Goal: Task Accomplishment & Management: Manage account settings

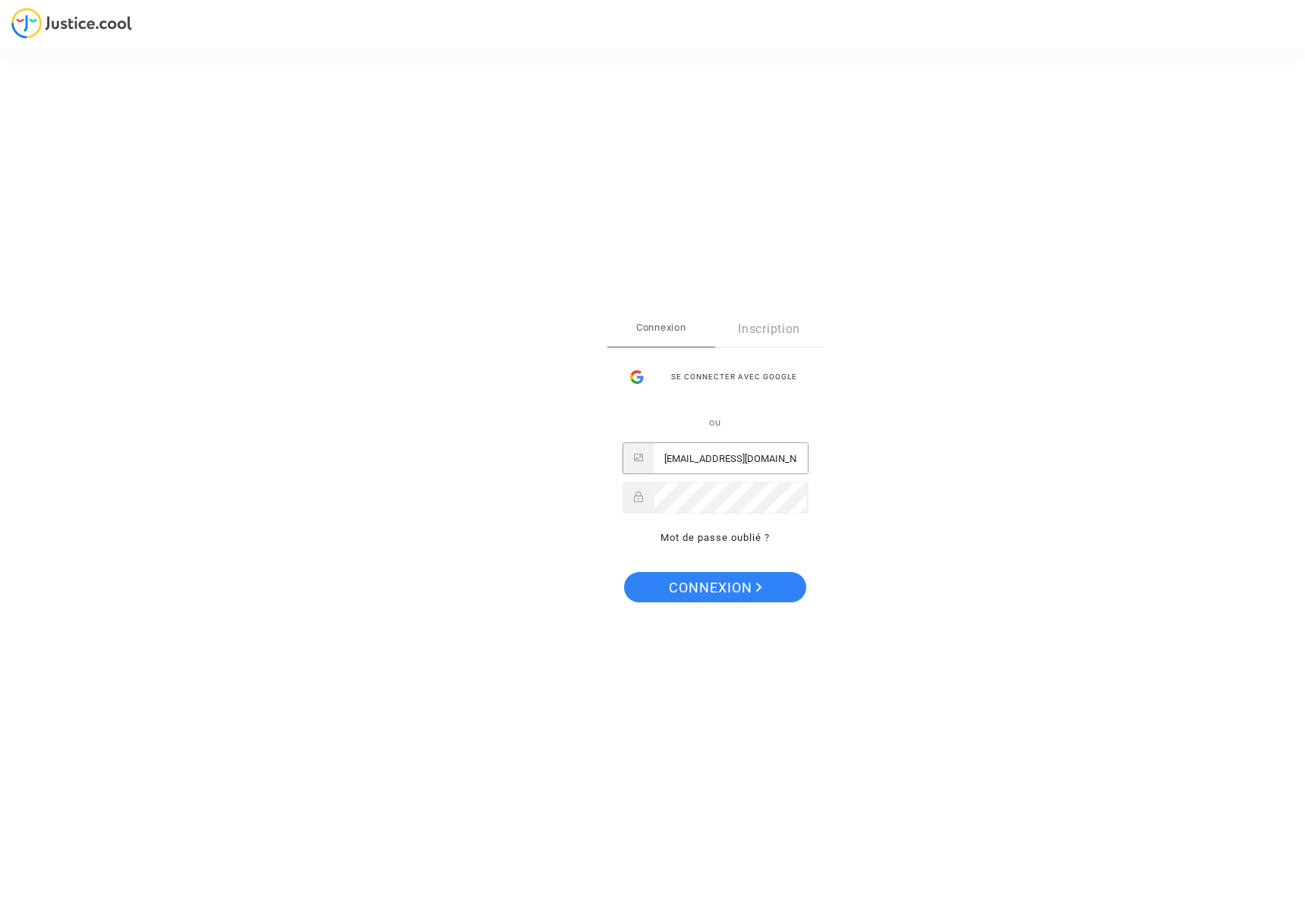
type input "[EMAIL_ADDRESS][DOMAIN_NAME]"
click at [727, 597] on span "Connexion" at bounding box center [715, 588] width 93 height 32
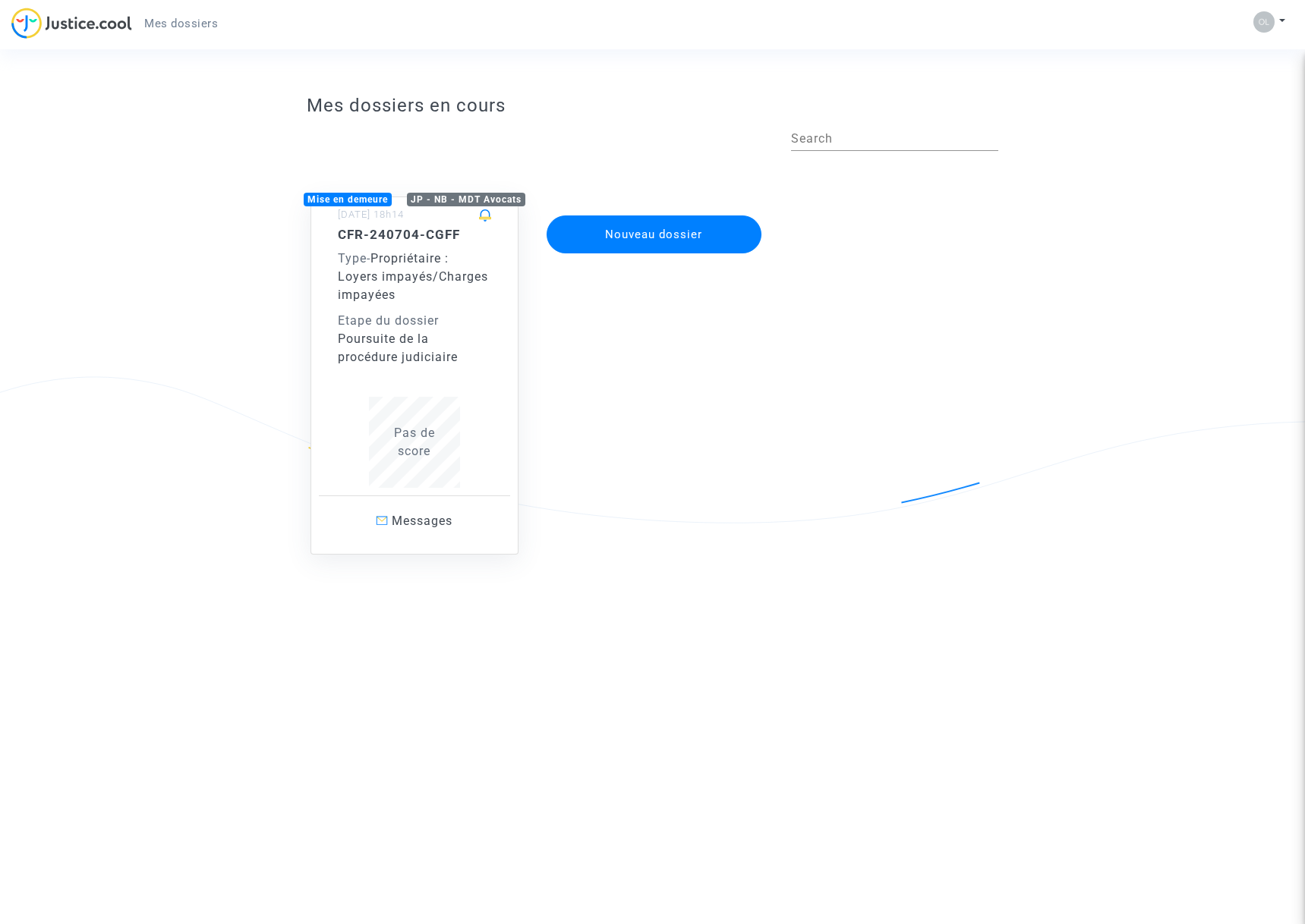
click at [476, 352] on div "Poursuite de la procédure judiciaire" at bounding box center [414, 348] width 154 height 36
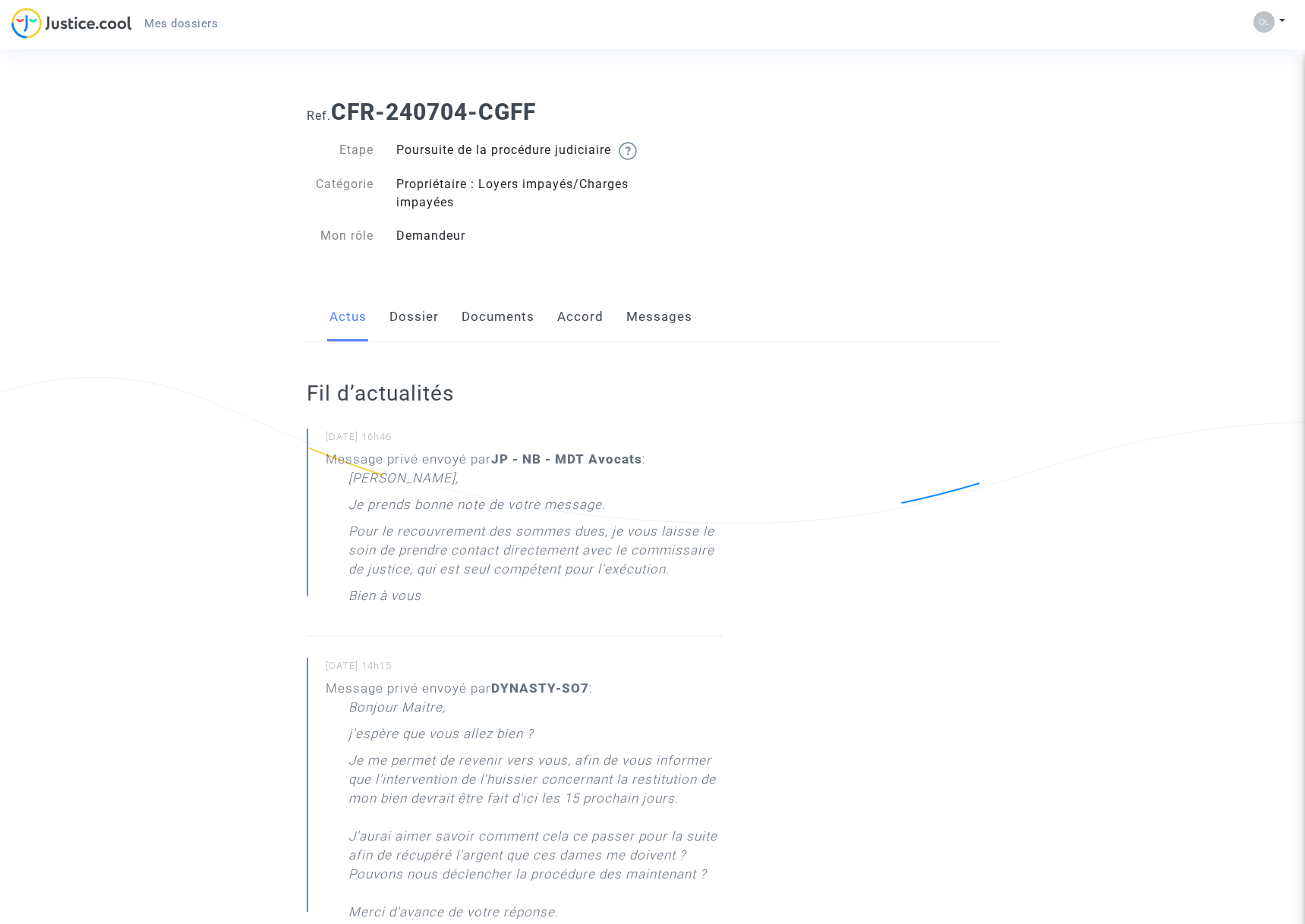
click at [506, 341] on link "Documents" at bounding box center [498, 317] width 72 height 50
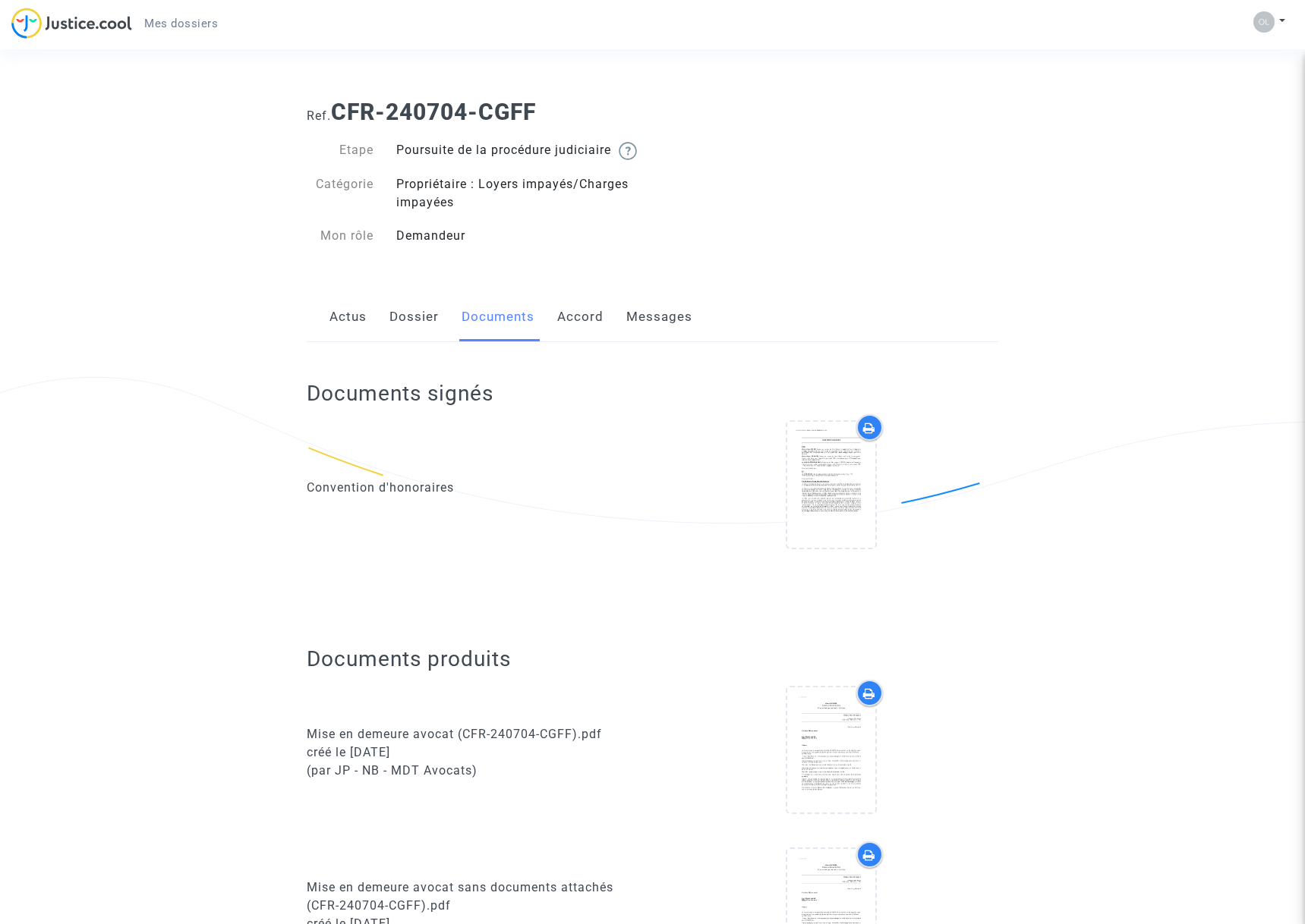
click at [592, 342] on link "Accord" at bounding box center [580, 317] width 46 height 50
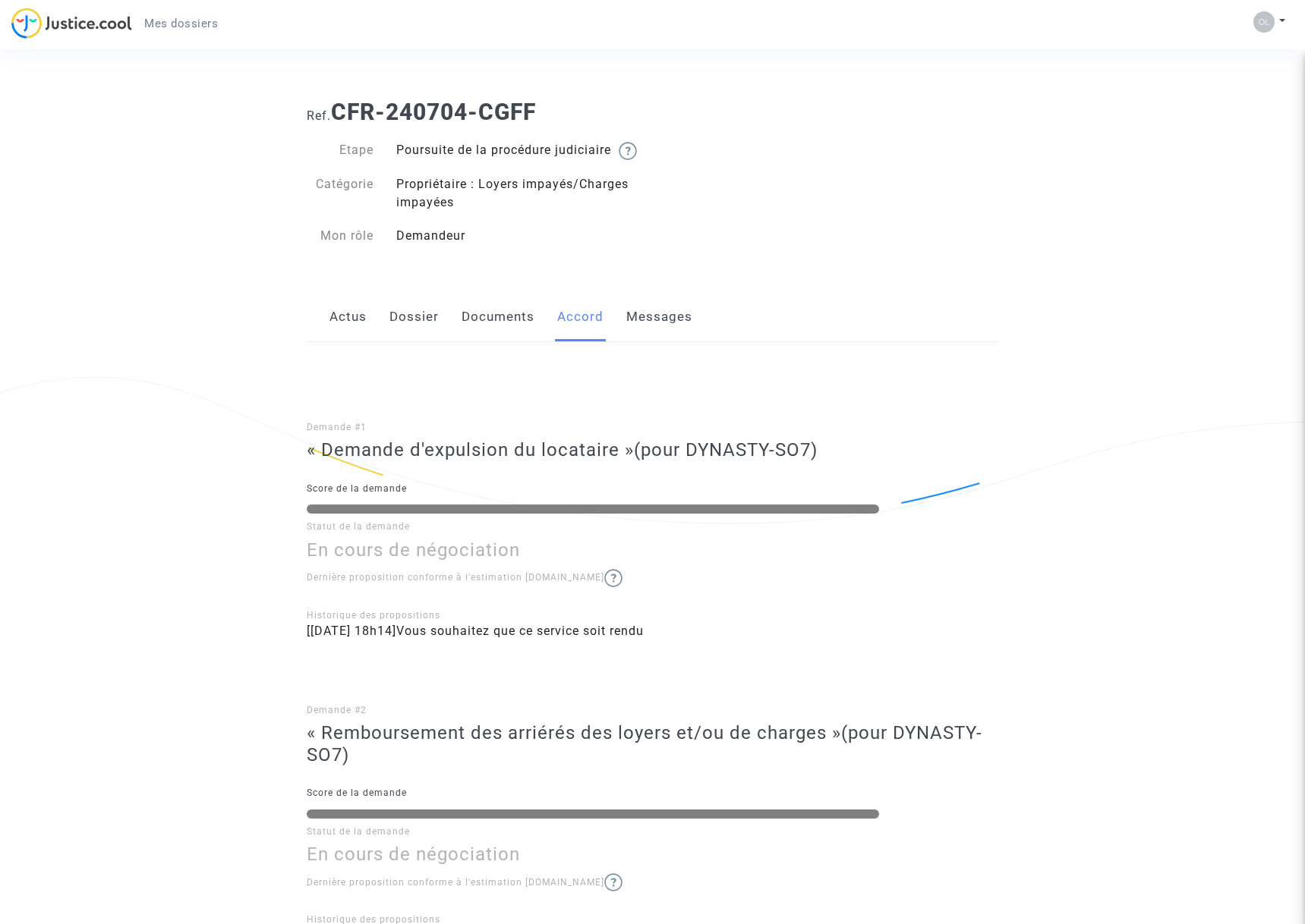
click at [650, 333] on link "Messages" at bounding box center [659, 317] width 67 height 50
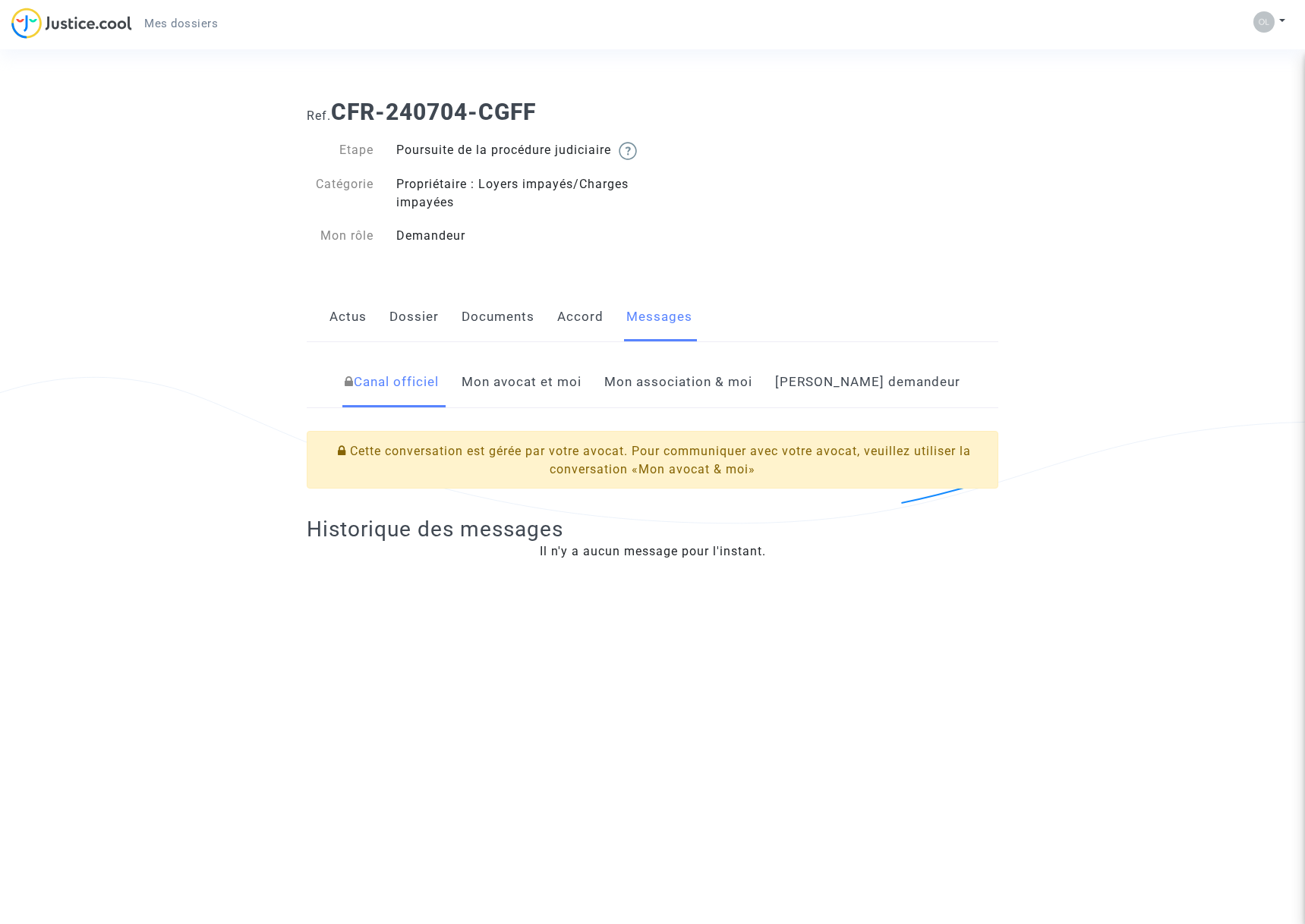
click at [515, 334] on link "Documents" at bounding box center [498, 317] width 72 height 50
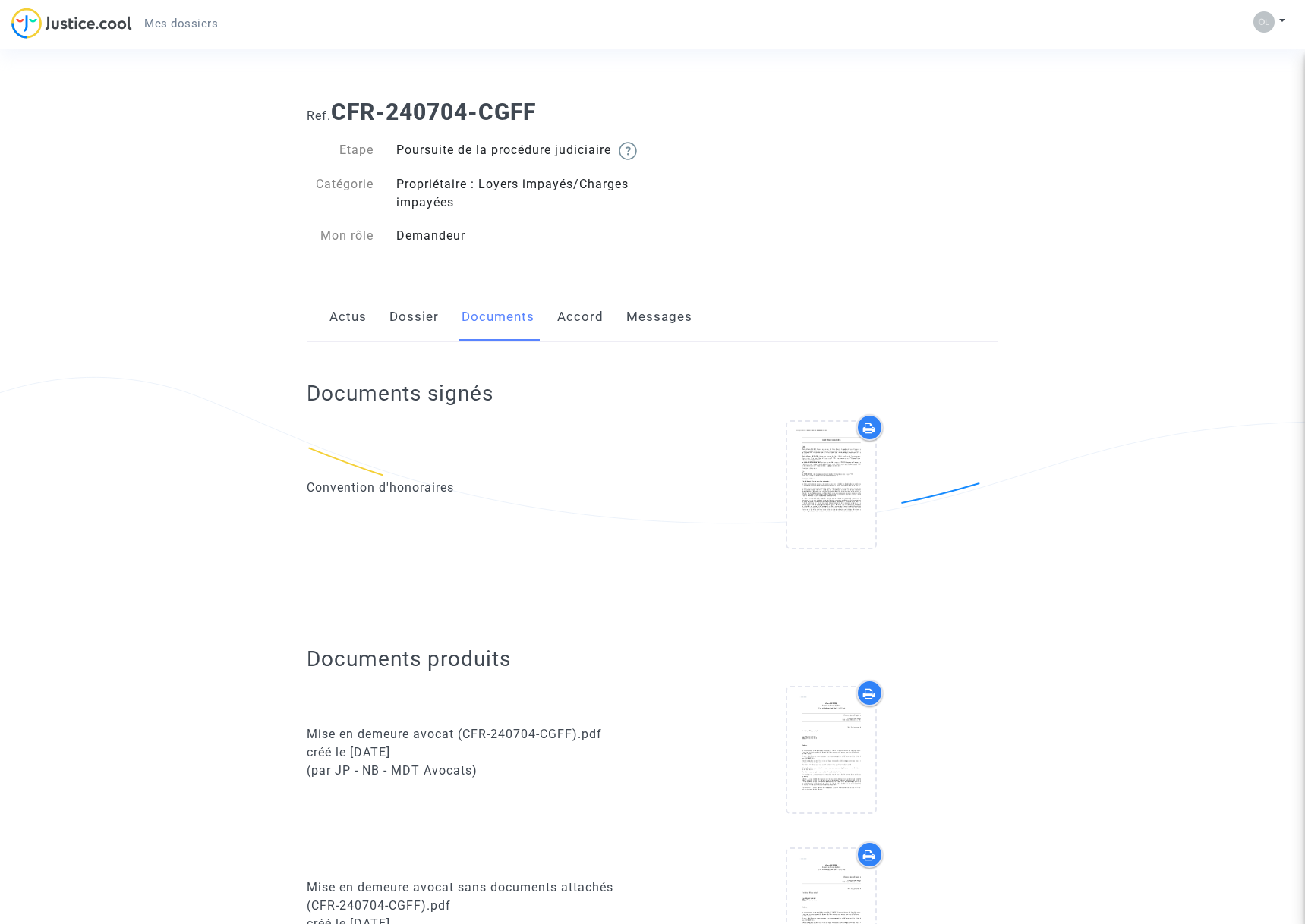
click at [408, 333] on link "Dossier" at bounding box center [414, 317] width 49 height 50
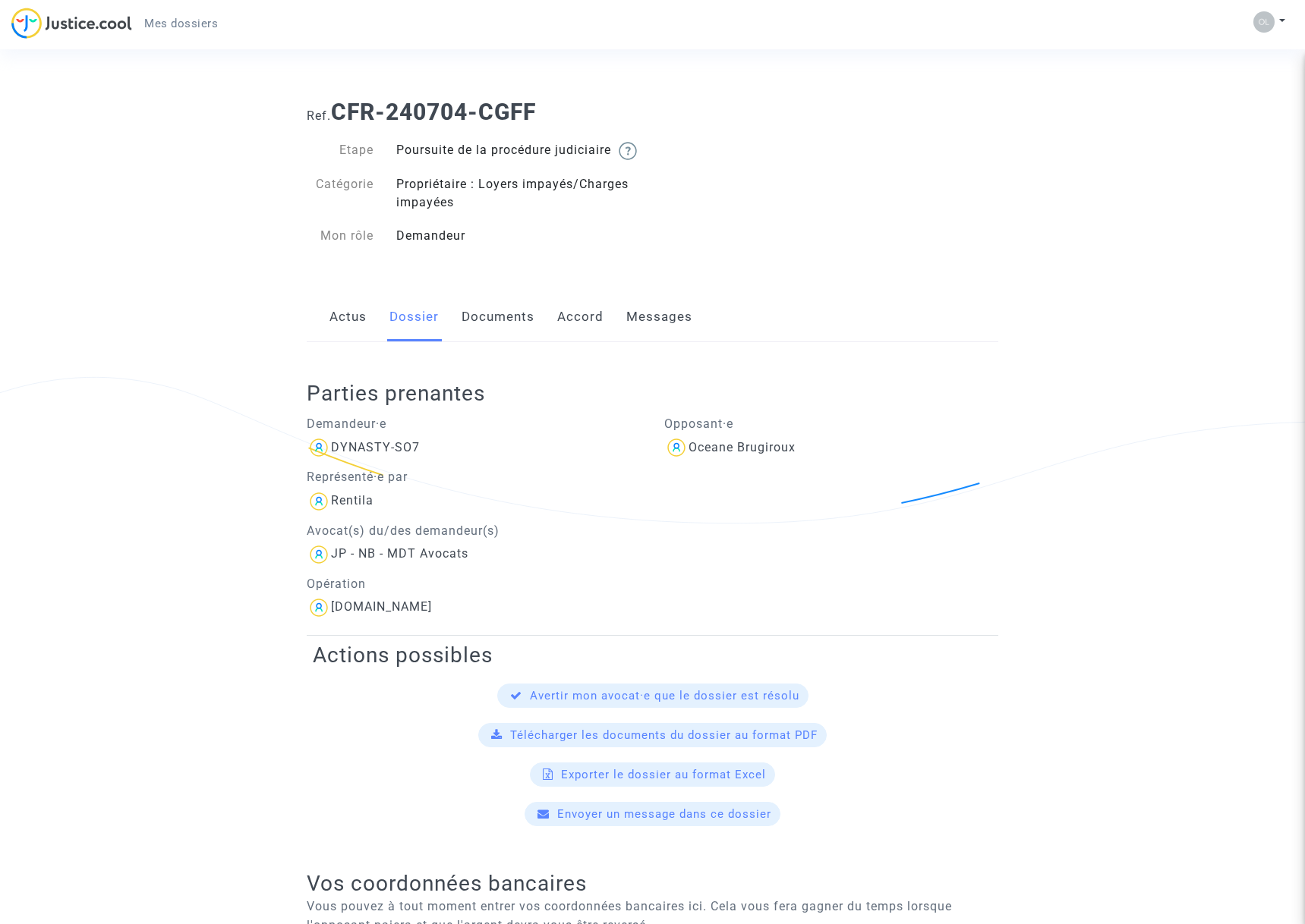
click at [646, 337] on link "Messages" at bounding box center [659, 317] width 67 height 50
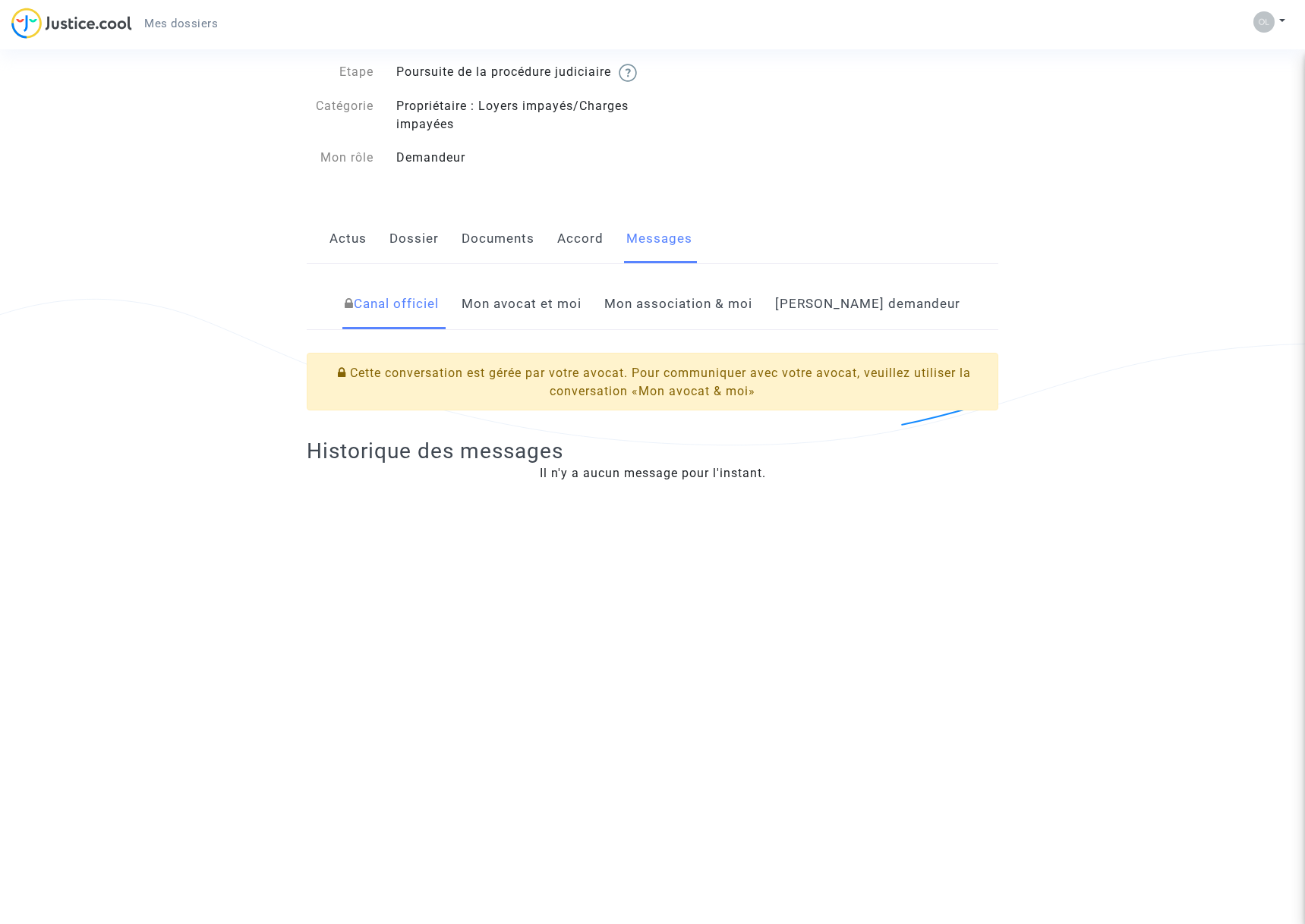
scroll to position [86, 0]
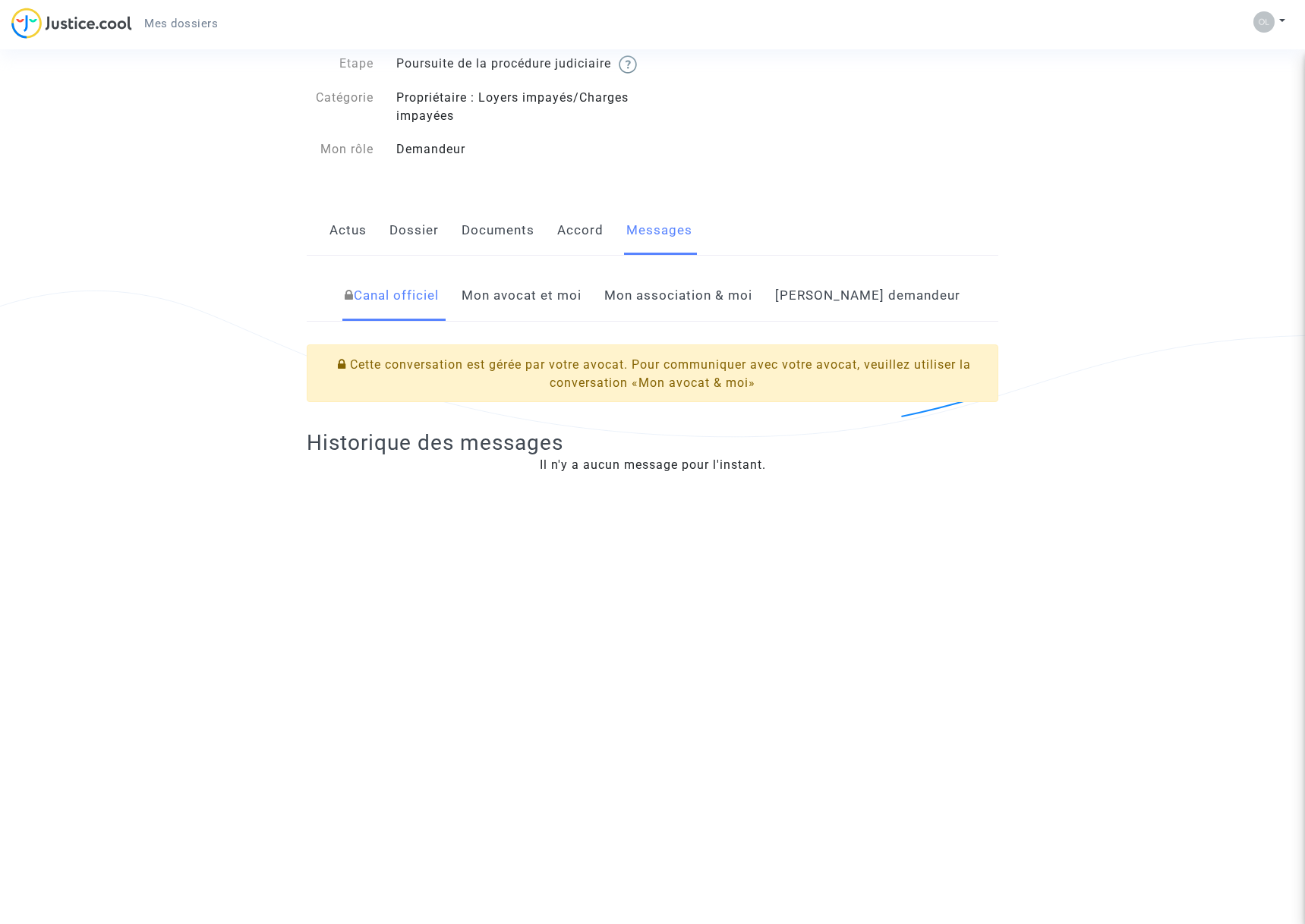
click at [403, 245] on link "Dossier" at bounding box center [414, 230] width 49 height 50
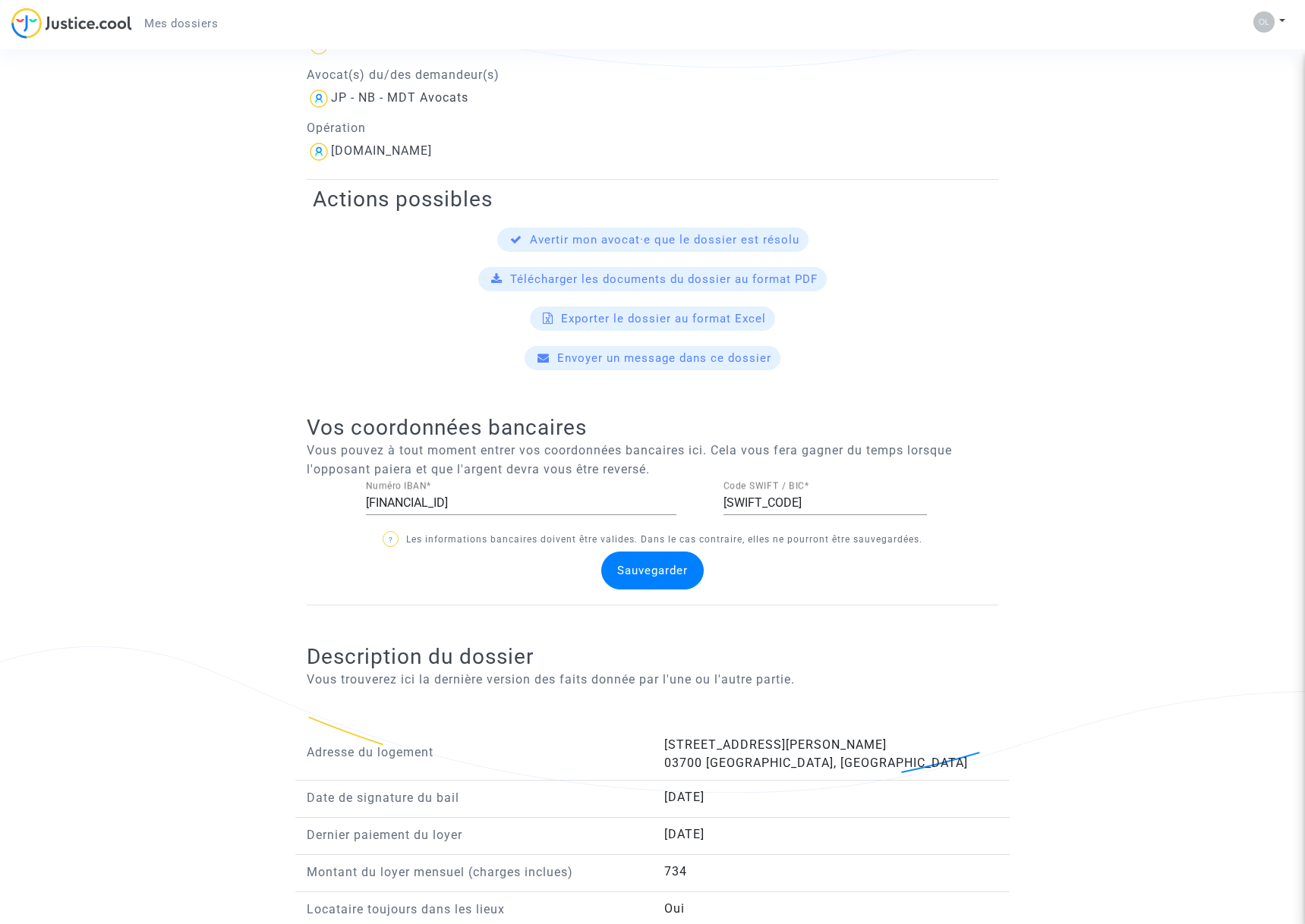
scroll to position [457, 0]
click at [646, 286] on span "Télécharger les documents du dossier au format PDF" at bounding box center [663, 279] width 307 height 14
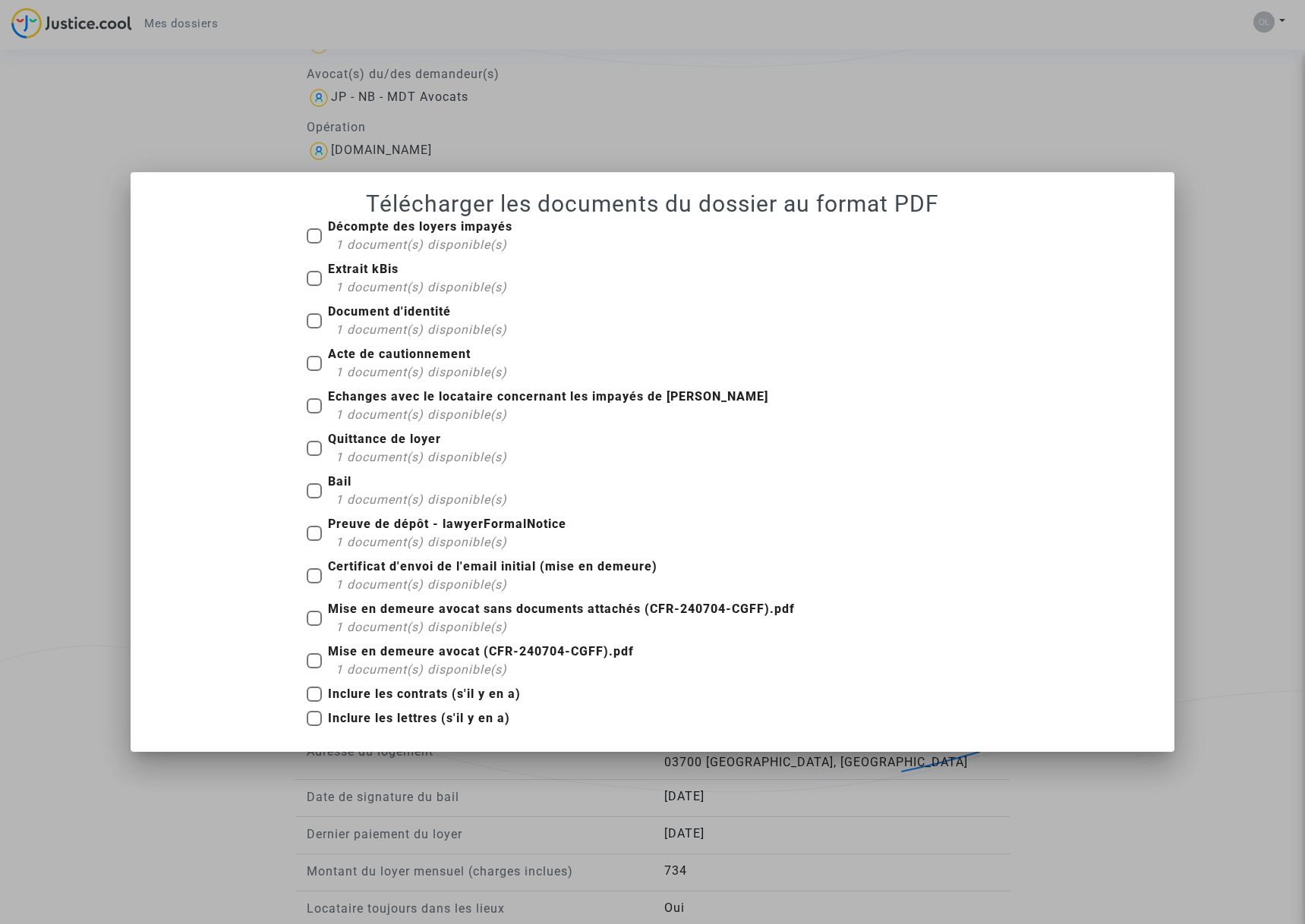
click at [1168, 167] on div at bounding box center [652, 462] width 1305 height 924
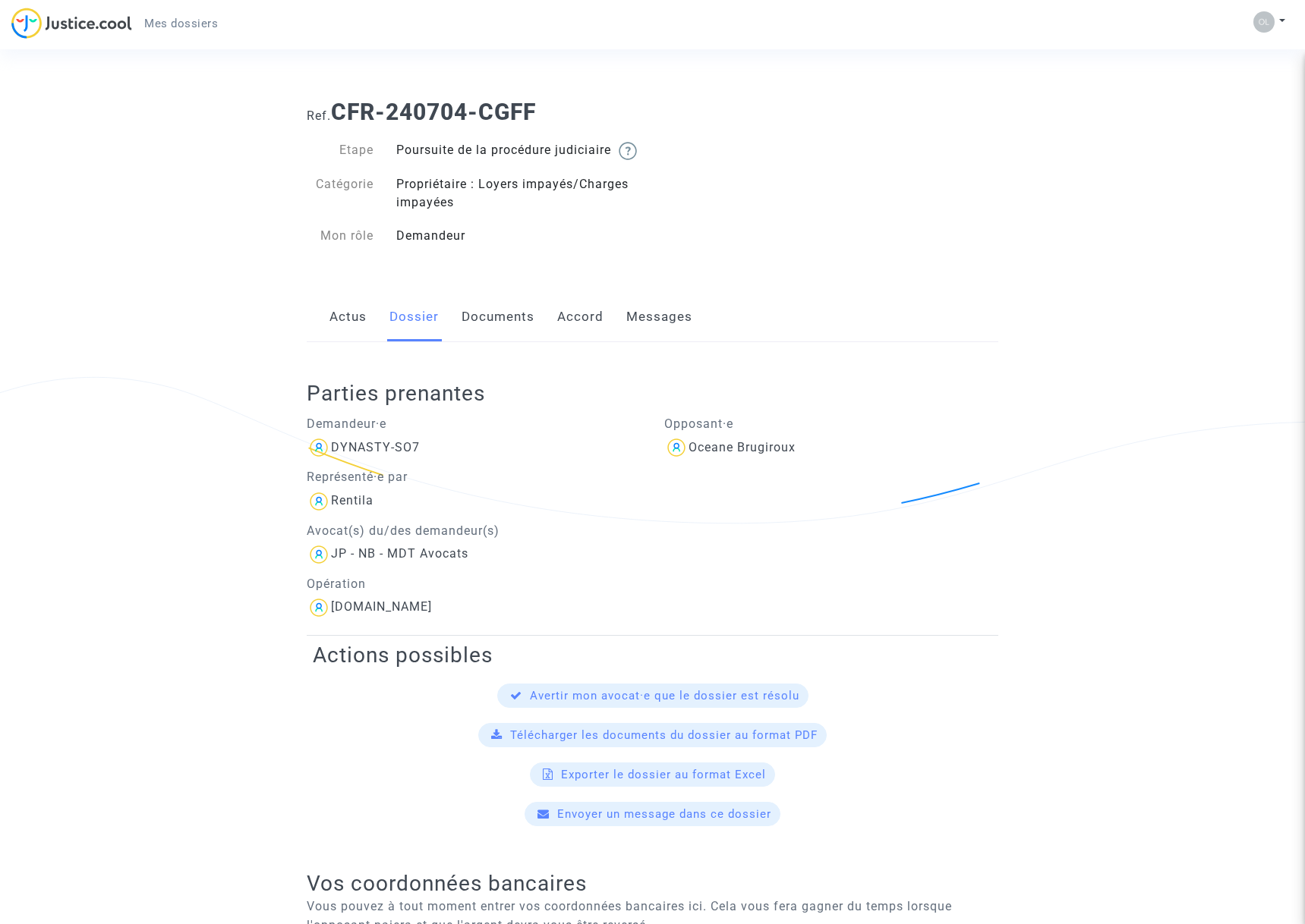
scroll to position [-1, 0]
click at [509, 339] on link "Documents" at bounding box center [498, 317] width 72 height 50
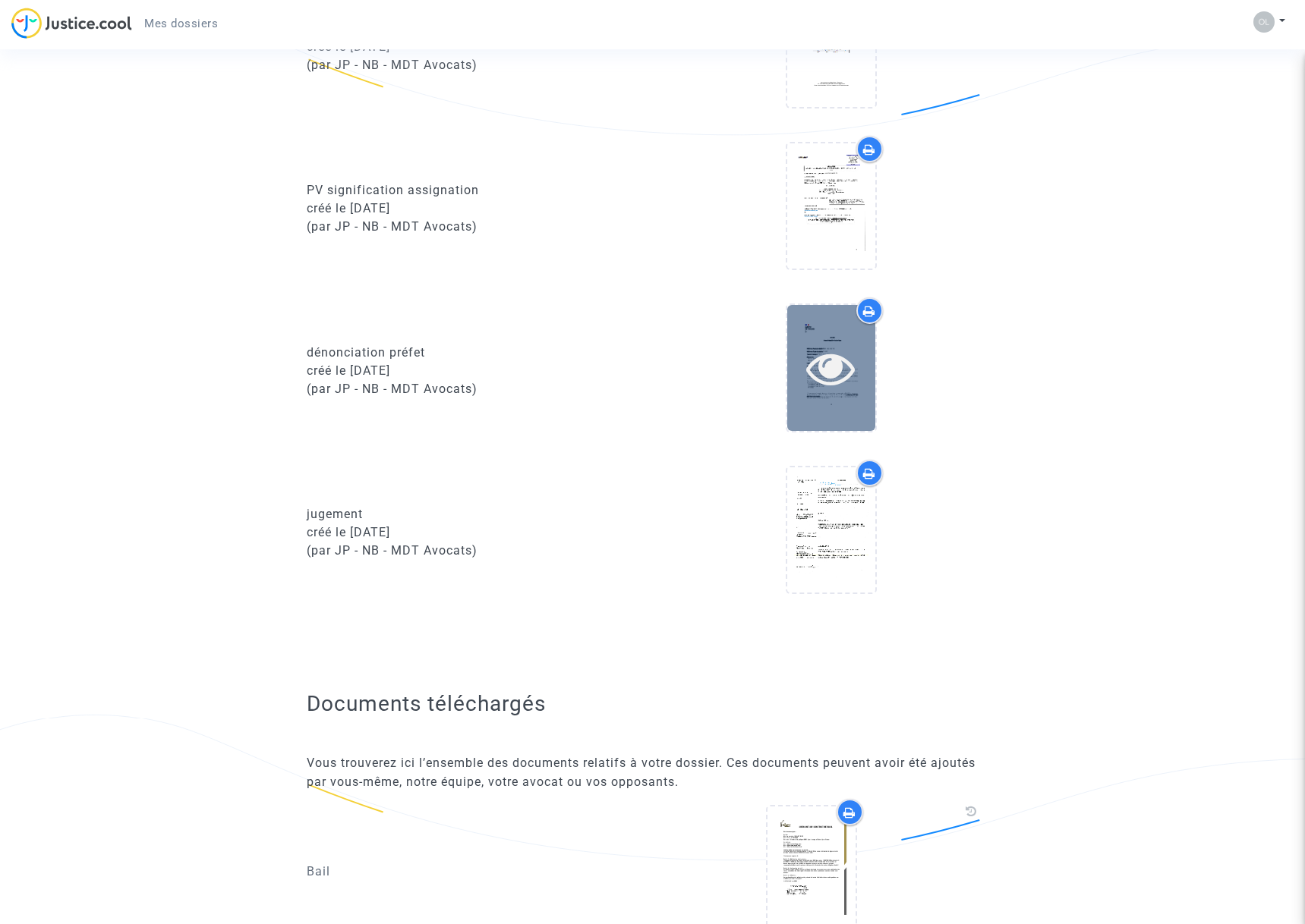
scroll to position [1840, 0]
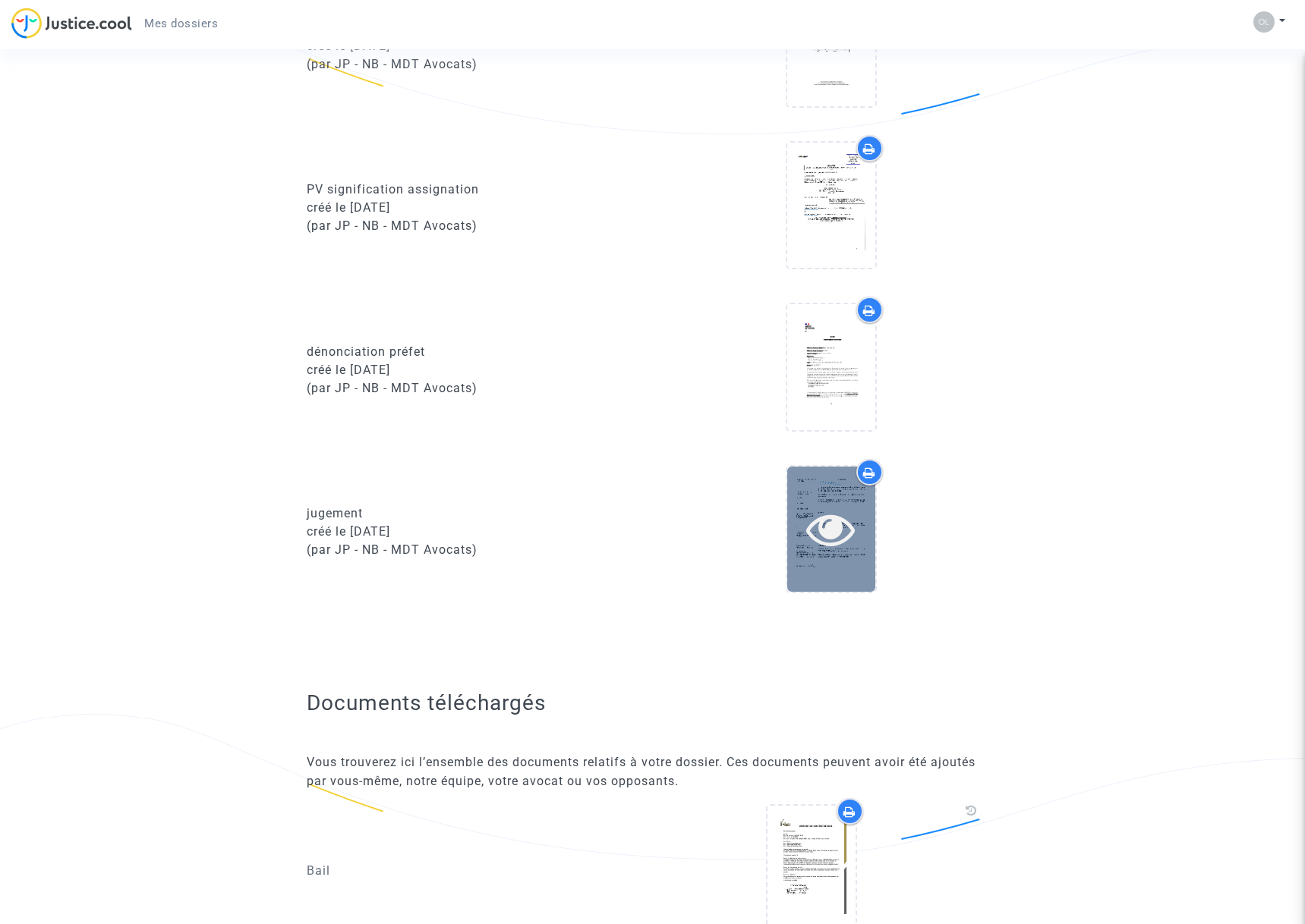
click at [843, 539] on icon at bounding box center [831, 529] width 49 height 49
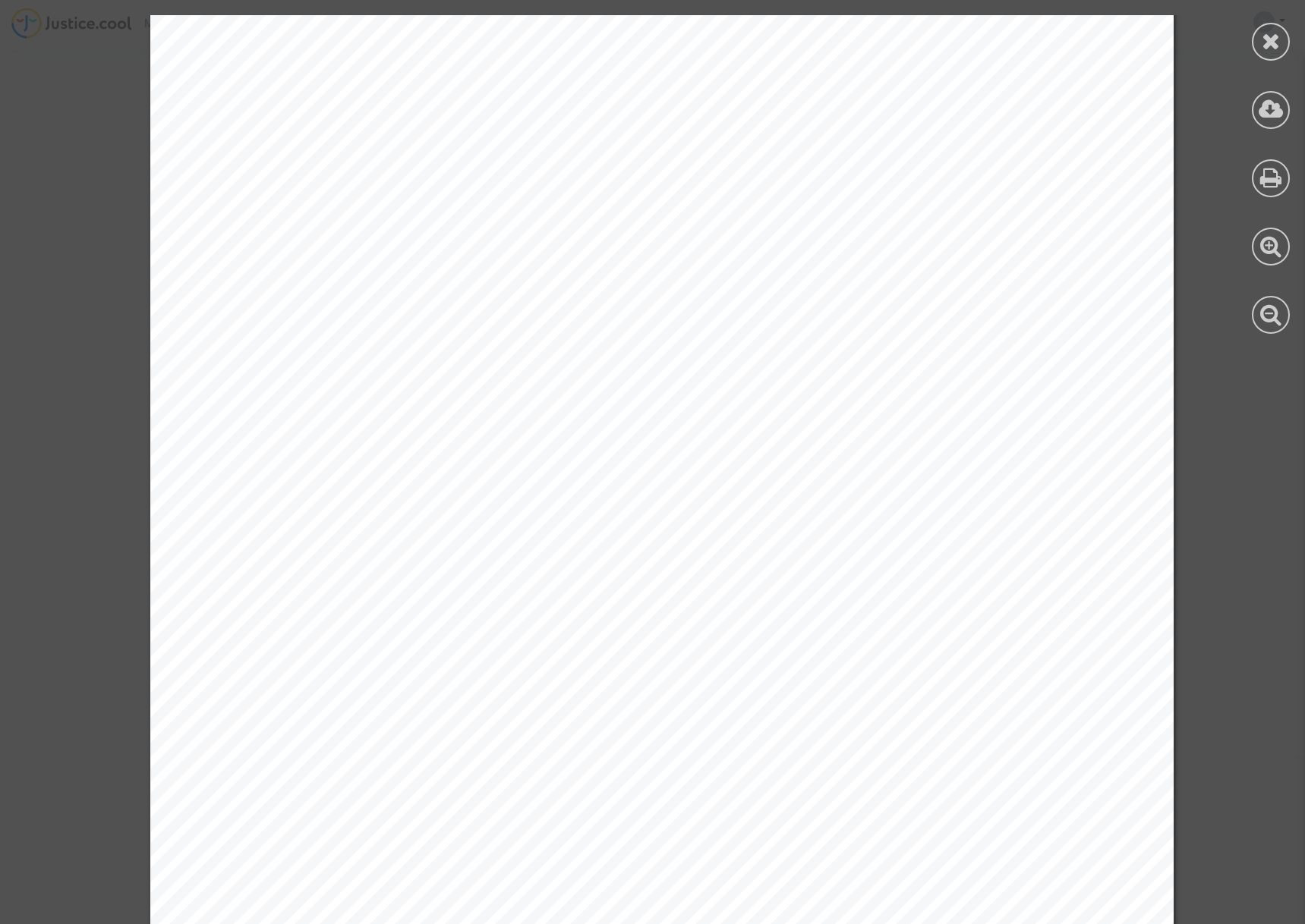
scroll to position [3269, 0]
click at [1275, 114] on icon at bounding box center [1272, 109] width 25 height 22
